Goal: Information Seeking & Learning: Learn about a topic

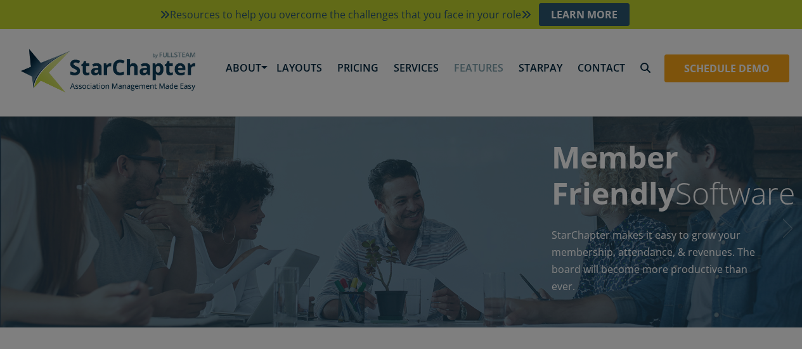
scroll to position [1070, 0]
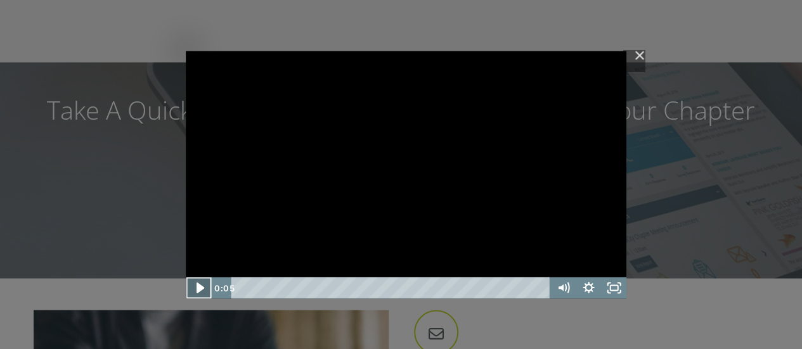
click at [194, 291] on icon "Play Video" at bounding box center [199, 288] width 30 height 26
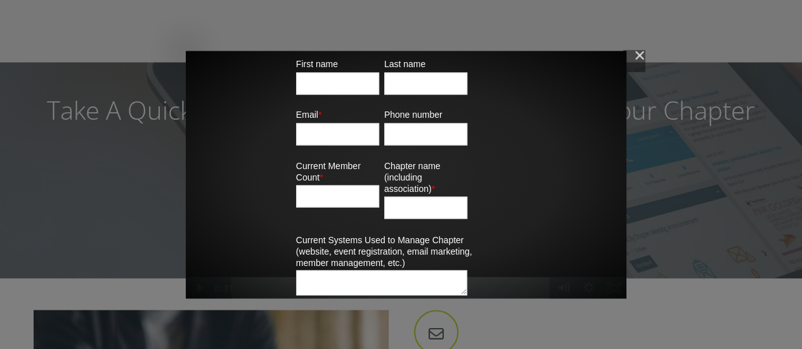
click at [521, 283] on div "First name Last name Email * Phone number Current Member Count * Chapter name (…" at bounding box center [406, 226] width 441 height 350
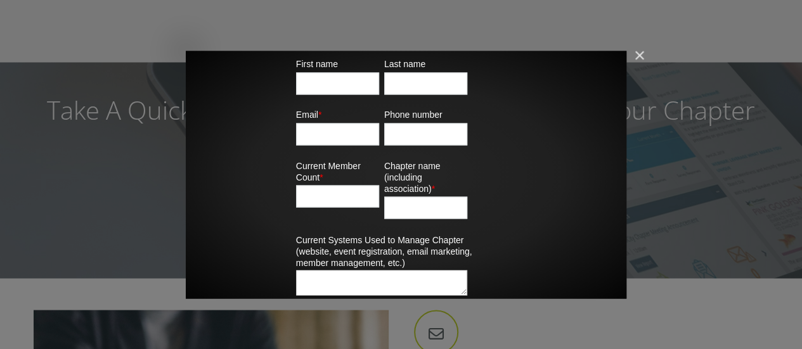
click at [640, 55] on img "Close" at bounding box center [634, 61] width 22 height 22
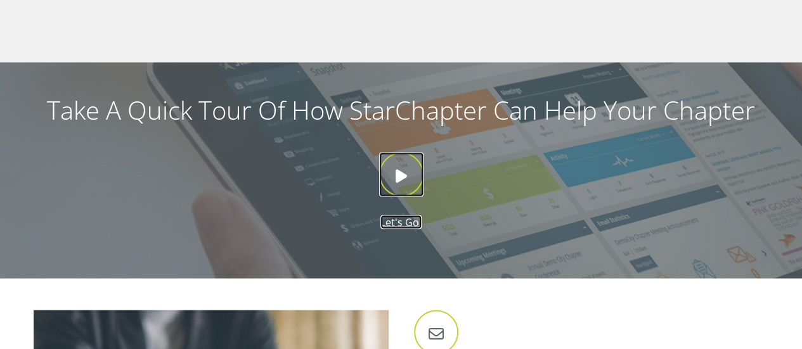
click at [398, 173] on icon at bounding box center [401, 174] width 44 height 44
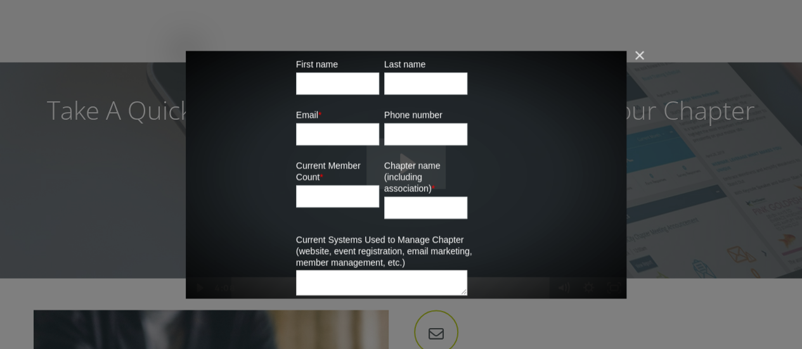
click at [519, 290] on div "First name Last name Email * Phone number Current Member Count * Chapter name (…" at bounding box center [406, 226] width 441 height 350
click at [636, 56] on img "Close" at bounding box center [634, 61] width 22 height 22
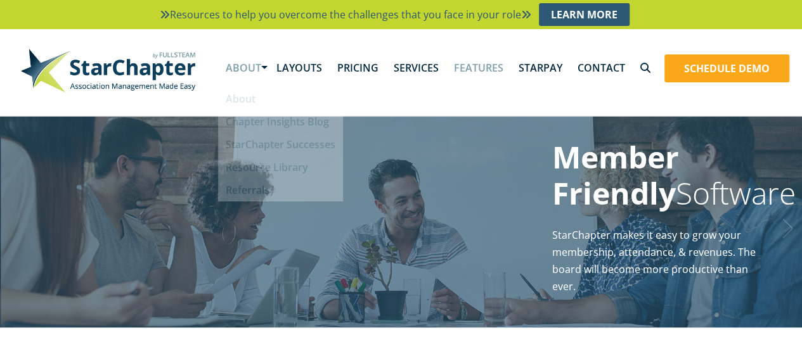
click at [255, 70] on link "About" at bounding box center [243, 67] width 51 height 39
click at [483, 72] on link "Features" at bounding box center [478, 67] width 65 height 39
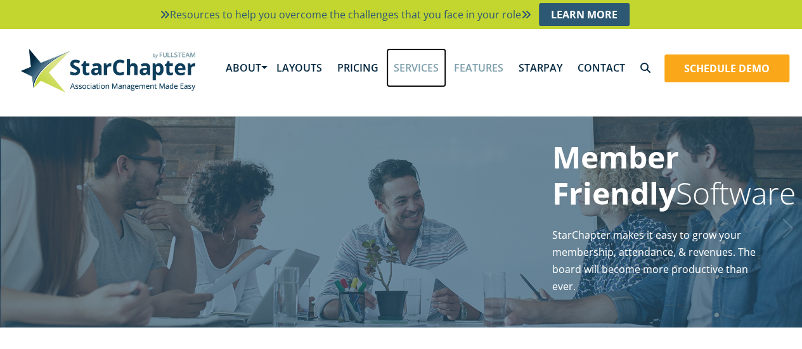
click at [429, 63] on link "Services" at bounding box center [416, 67] width 60 height 39
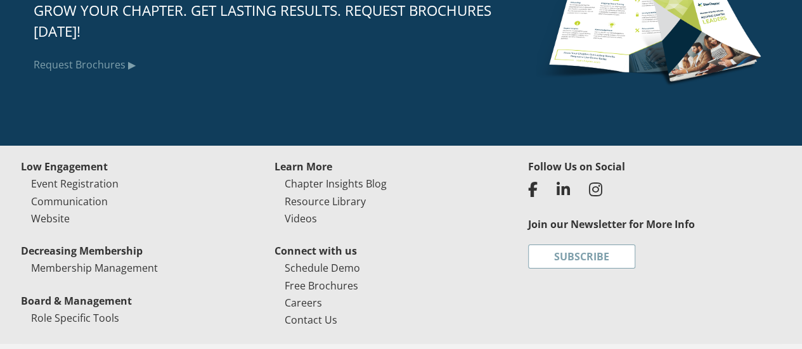
scroll to position [3325, 0]
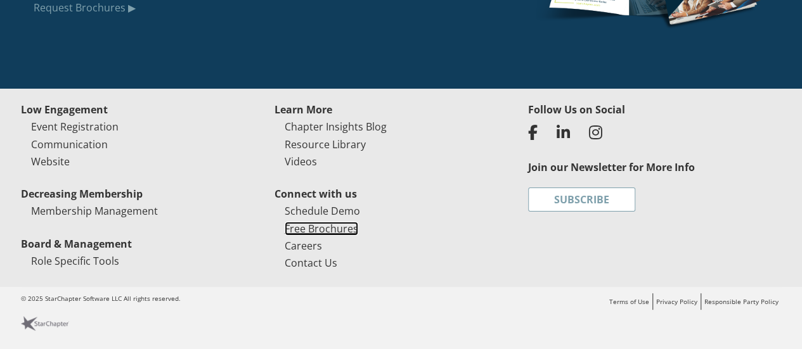
click at [349, 230] on link "Free Brochures" at bounding box center [322, 229] width 74 height 14
